Goal: Information Seeking & Learning: Learn about a topic

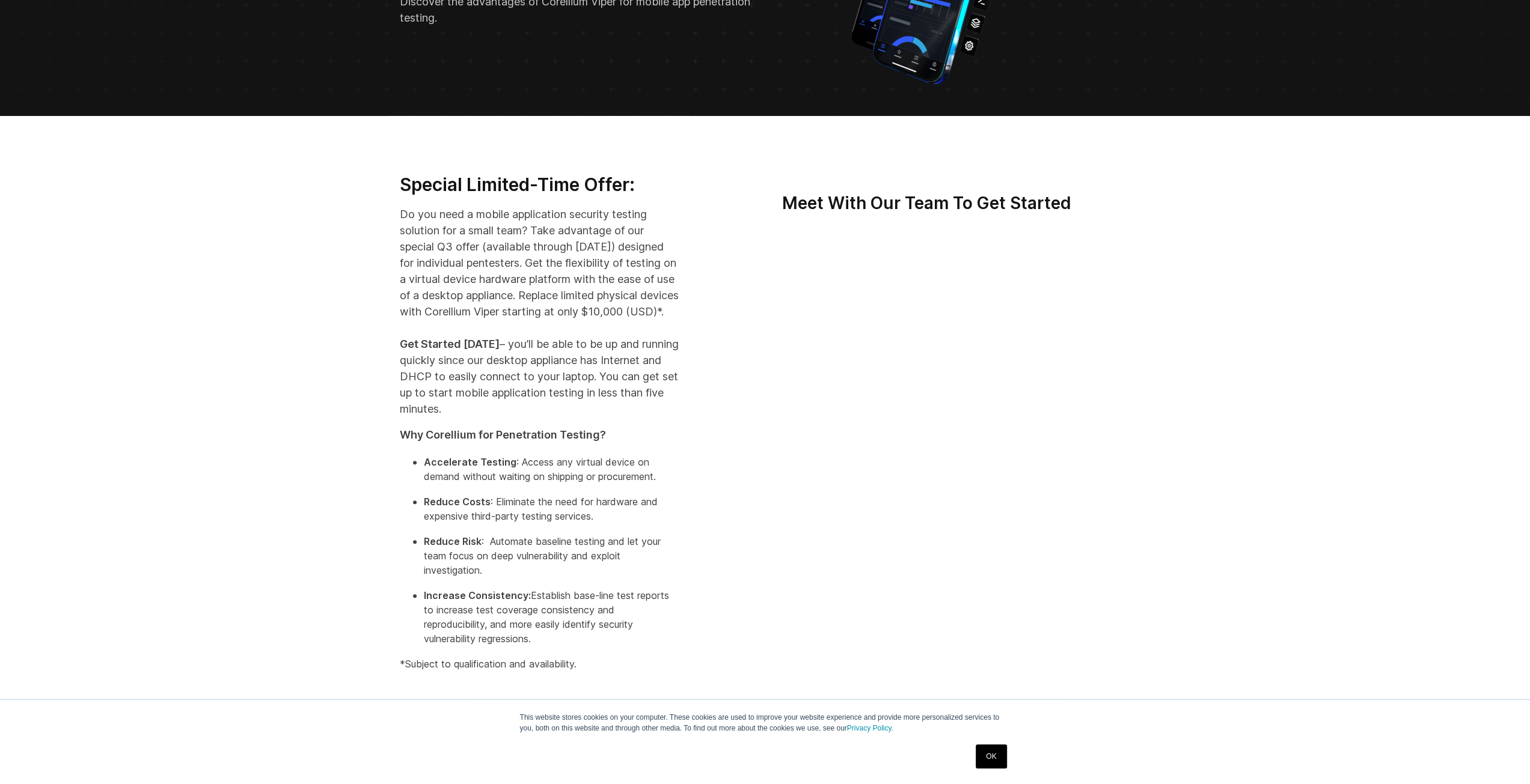
scroll to position [180, 0]
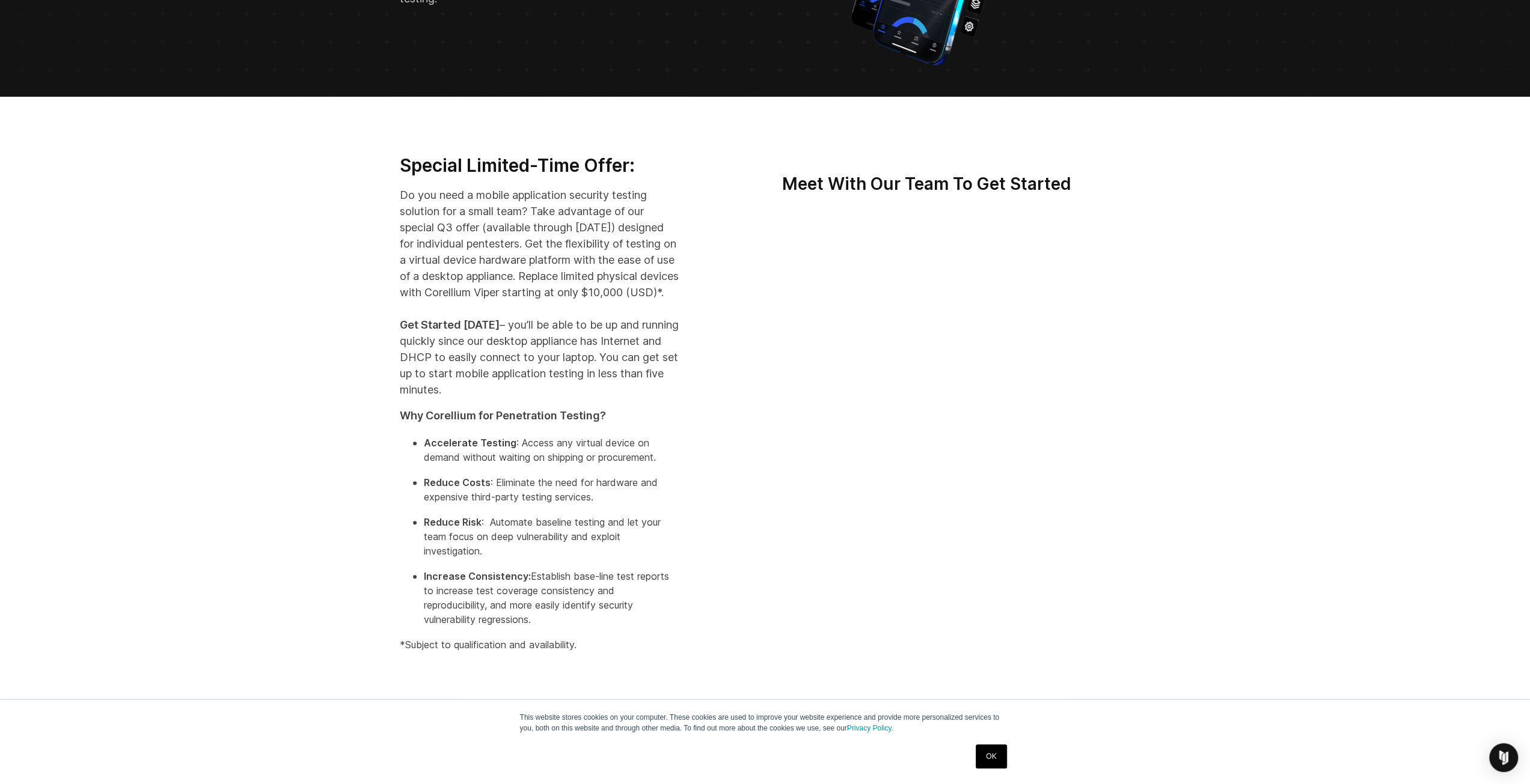
drag, startPoint x: 511, startPoint y: 339, endPoint x: 540, endPoint y: 411, distance: 77.6
click at [540, 397] on p "Do you need a mobile application security testing solution for a small team? Ta…" at bounding box center [540, 293] width 280 height 211
click at [538, 397] on p "Do you need a mobile application security testing solution for a small team? Ta…" at bounding box center [540, 293] width 280 height 211
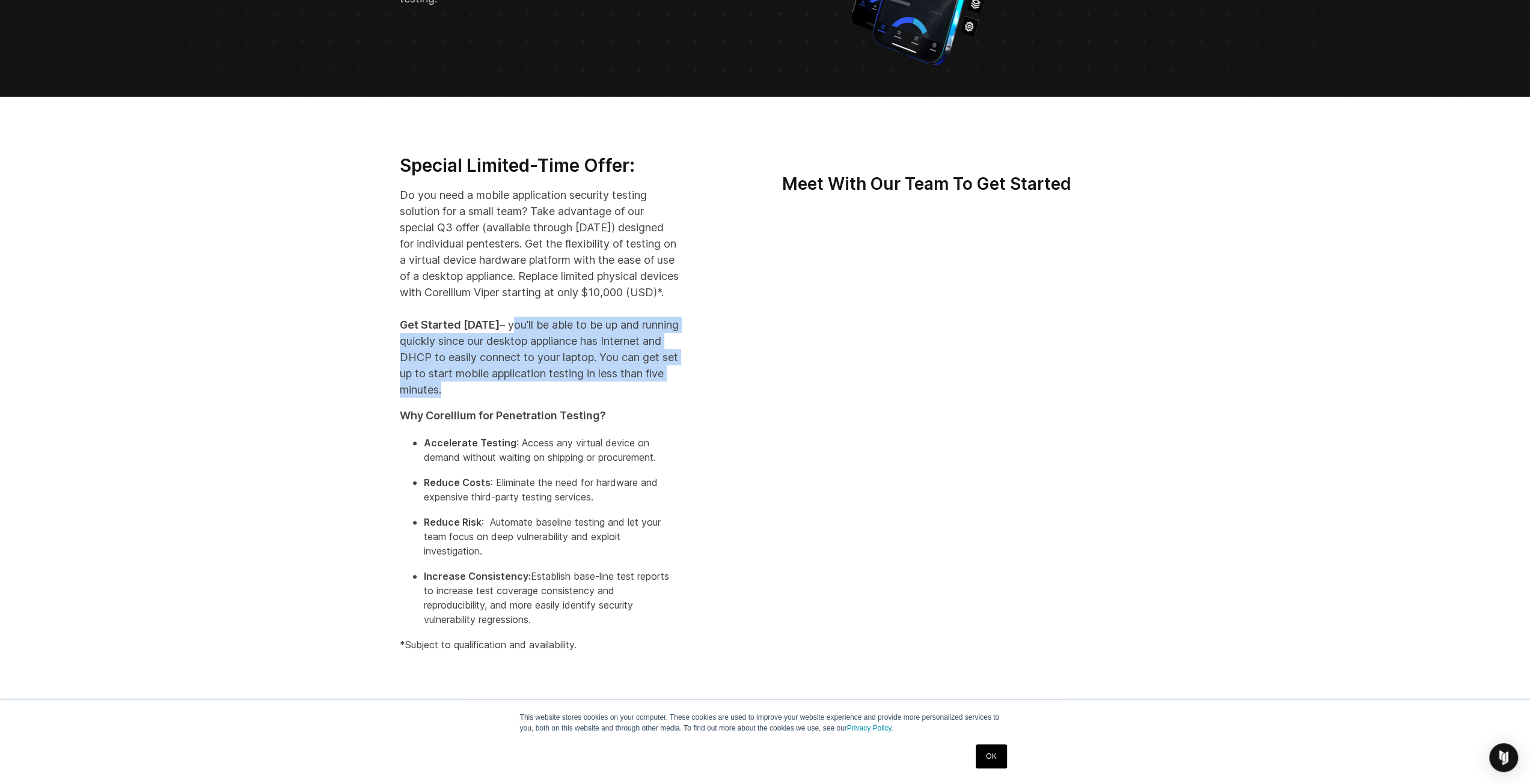
drag, startPoint x: 538, startPoint y: 403, endPoint x: 517, endPoint y: 342, distance: 64.5
click at [517, 342] on p "Do you need a mobile application security testing solution for a small team? Ta…" at bounding box center [540, 293] width 280 height 211
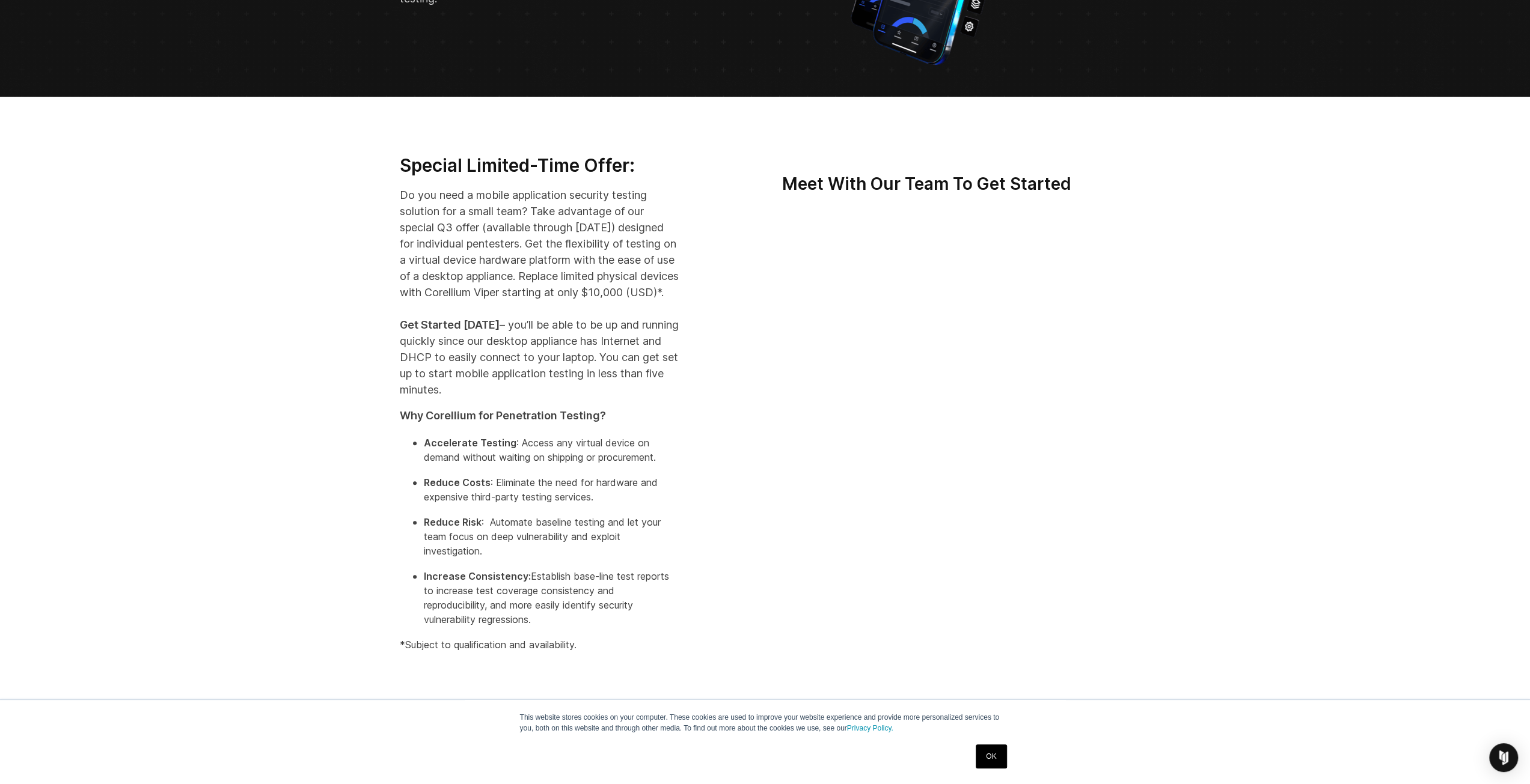
drag, startPoint x: 514, startPoint y: 335, endPoint x: 536, endPoint y: 402, distance: 70.5
click at [536, 397] on p "Do you need a mobile application security testing solution for a small team? Ta…" at bounding box center [540, 293] width 280 height 211
drag, startPoint x: 537, startPoint y: 405, endPoint x: 511, endPoint y: 342, distance: 68.2
click at [511, 342] on p "Do you need a mobile application security testing solution for a small team? Ta…" at bounding box center [540, 293] width 280 height 211
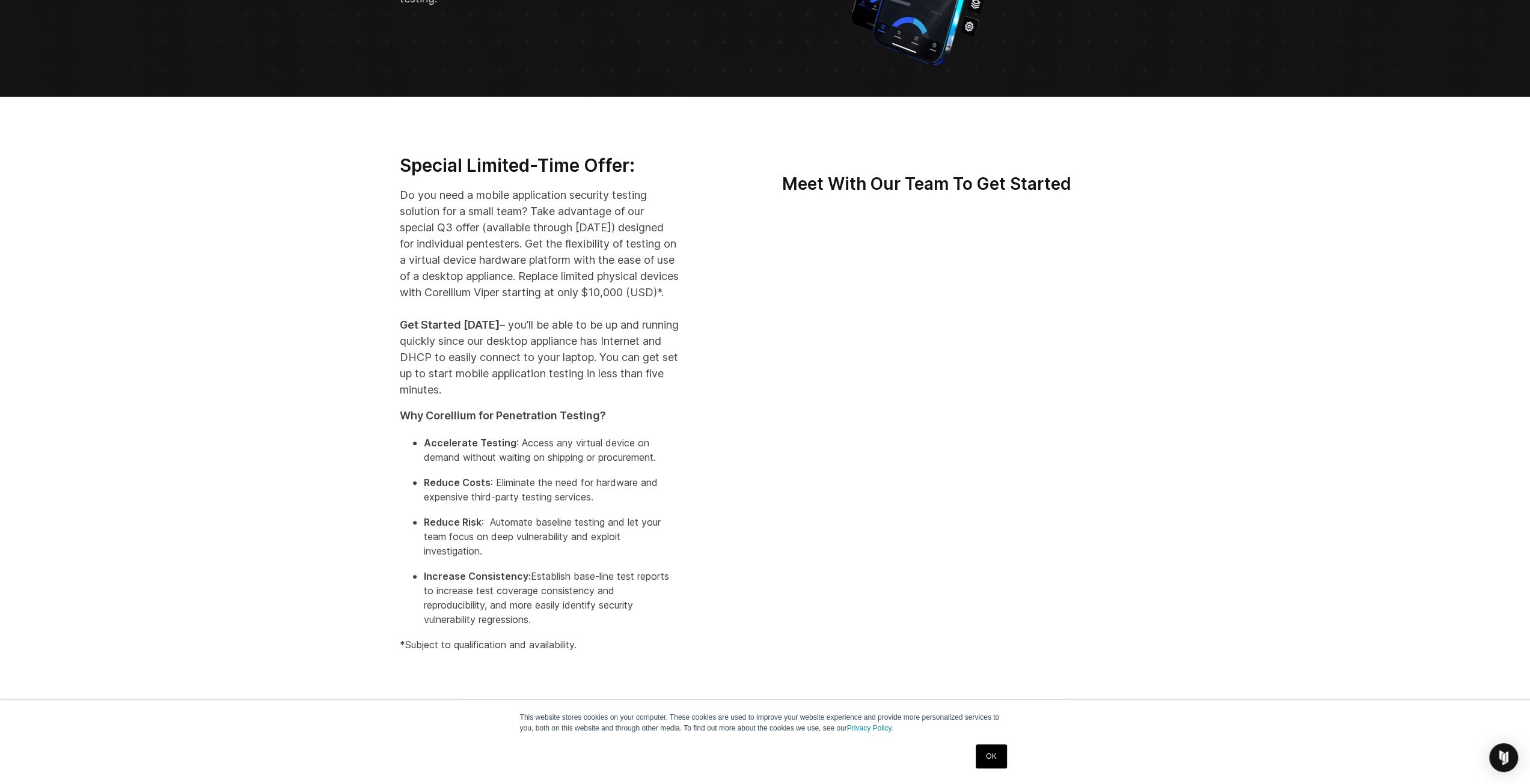
click at [511, 342] on p "Do you need a mobile application security testing solution for a small team? Ta…" at bounding box center [540, 293] width 280 height 211
drag, startPoint x: 510, startPoint y: 337, endPoint x: 543, endPoint y: 399, distance: 70.2
click at [543, 397] on p "Do you need a mobile application security testing solution for a small team? Ta…" at bounding box center [540, 293] width 280 height 211
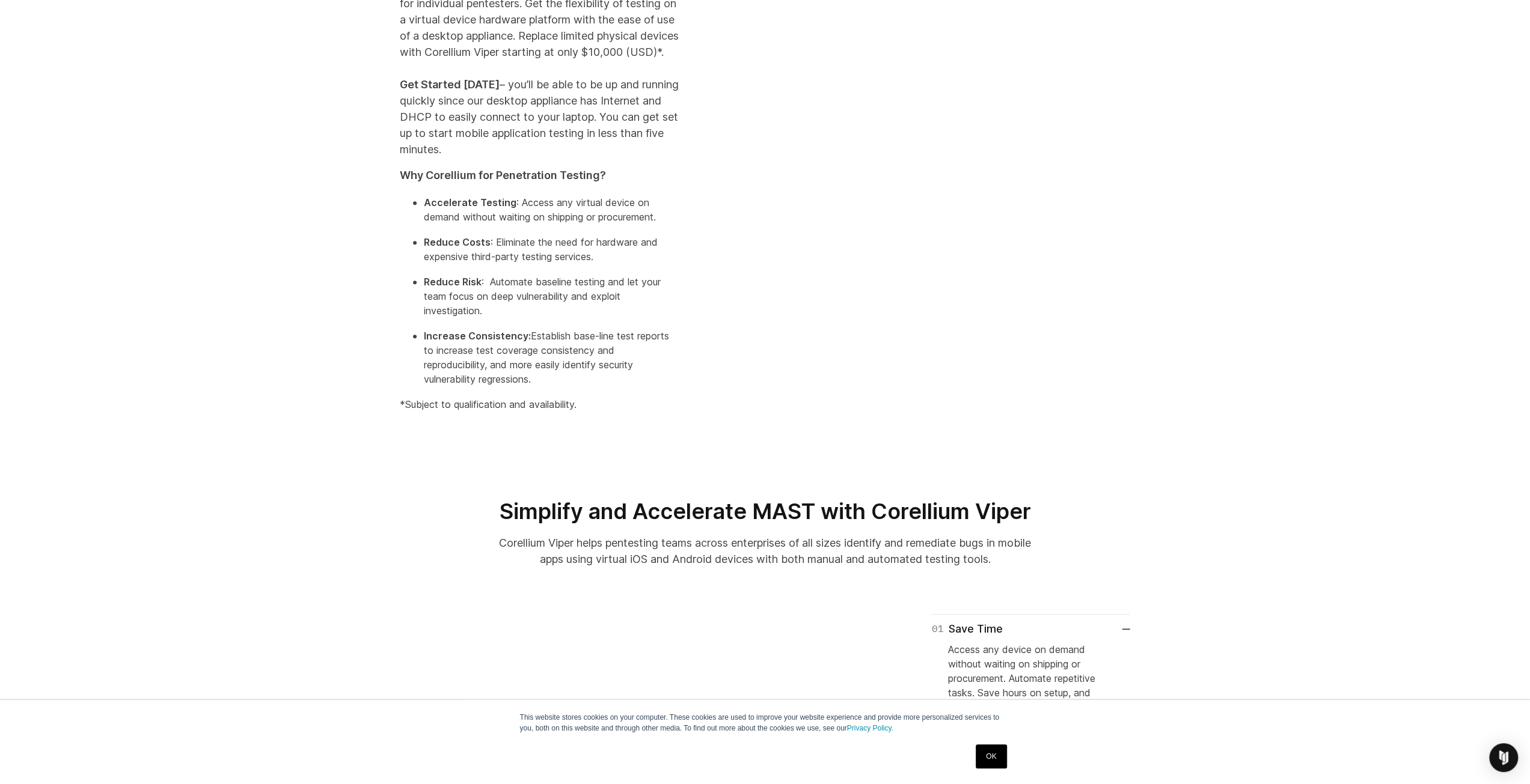
scroll to position [301, 0]
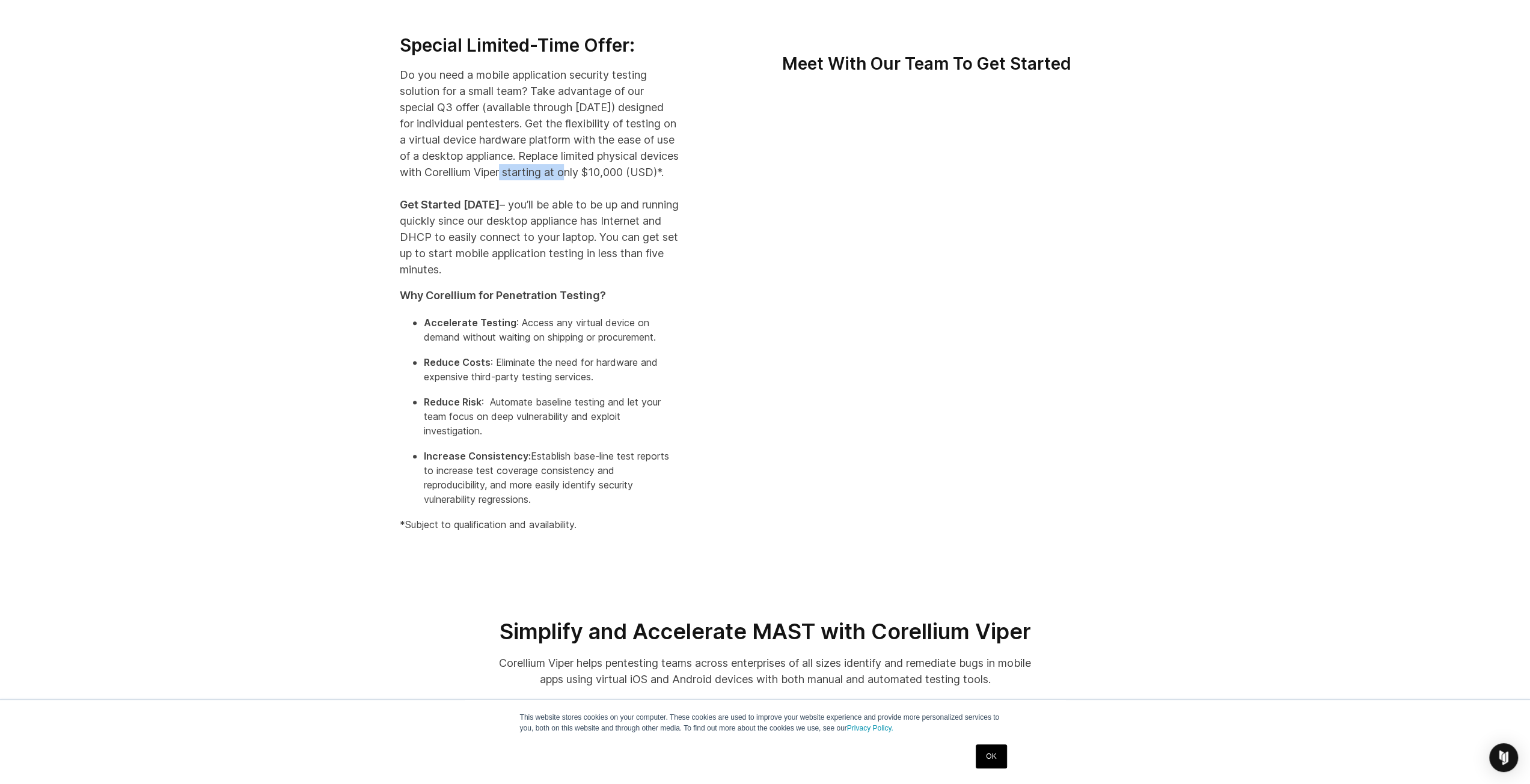
drag, startPoint x: 596, startPoint y: 170, endPoint x: 682, endPoint y: 168, distance: 86.0
click at [682, 168] on div "Special Limited-Time Offer: Do you need a mobile application security testing s…" at bounding box center [539, 287] width 303 height 507
drag, startPoint x: 674, startPoint y: 170, endPoint x: 593, endPoint y: 170, distance: 81.0
click at [593, 170] on p "Do you need a mobile application security testing solution for a small team? Ta…" at bounding box center [540, 172] width 280 height 211
